Goal: Information Seeking & Learning: Learn about a topic

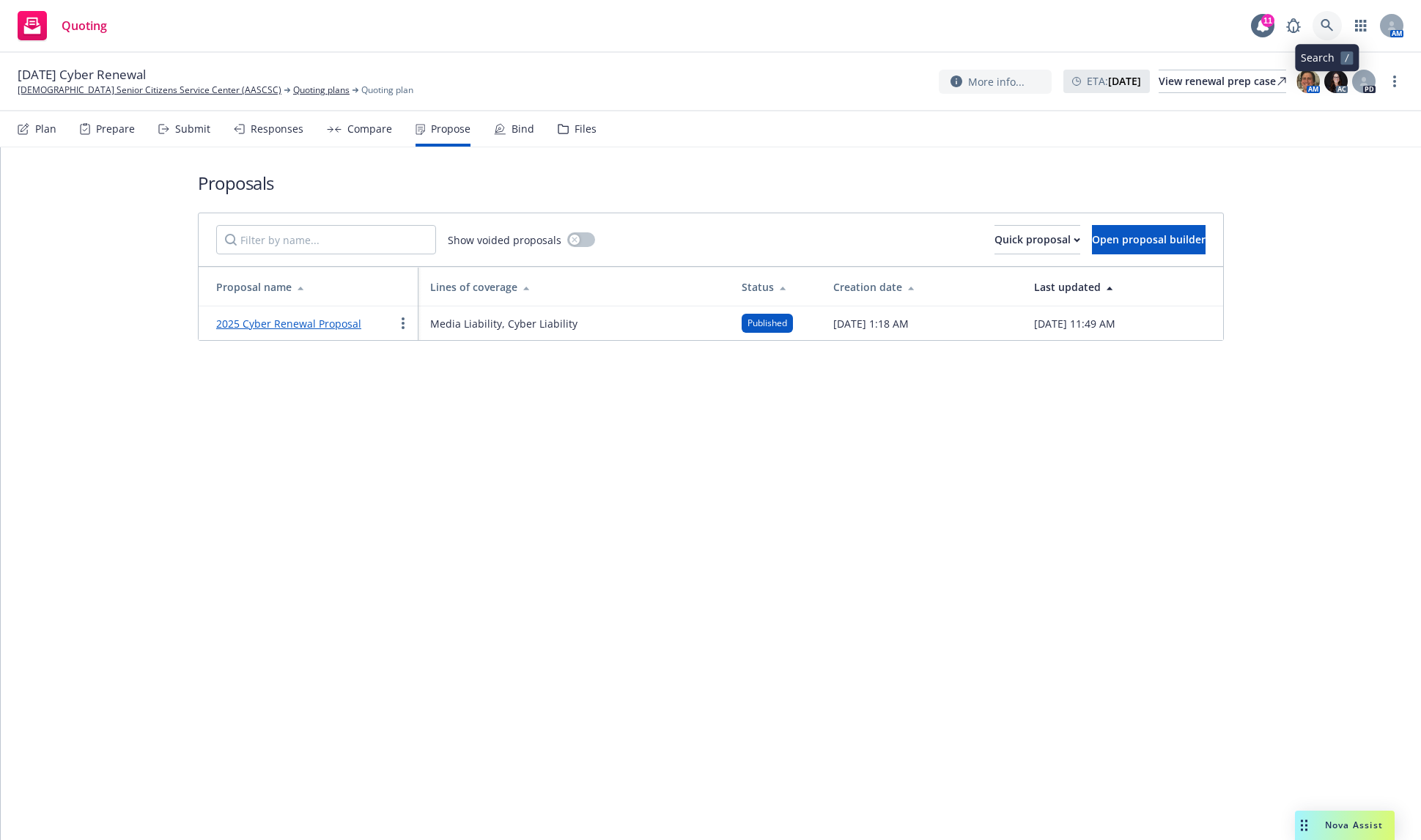
click at [1334, 20] on link at bounding box center [1328, 25] width 29 height 29
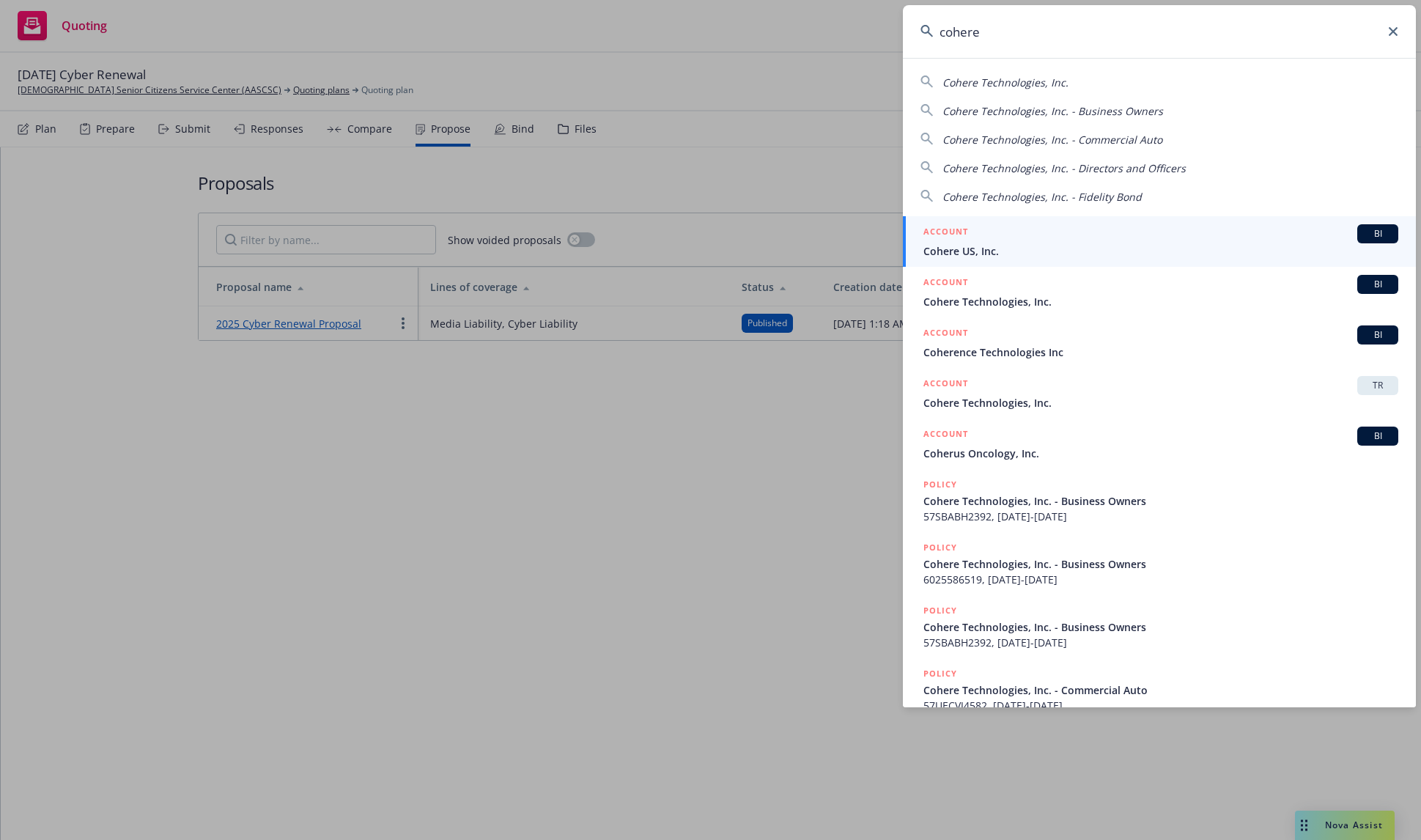
type input "cohere"
click at [1145, 243] on span "Cohere US, Inc." at bounding box center [1161, 250] width 475 height 15
